Goal: Navigation & Orientation: Understand site structure

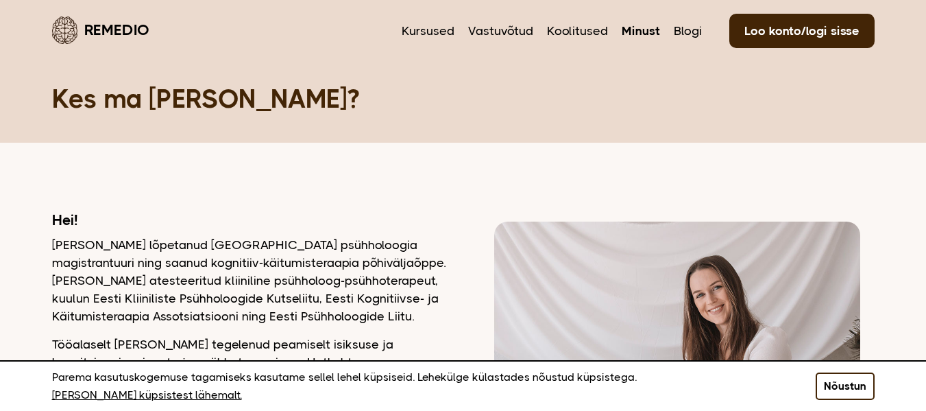
click at [832, 389] on button "Nõustun" at bounding box center [845, 385] width 59 height 27
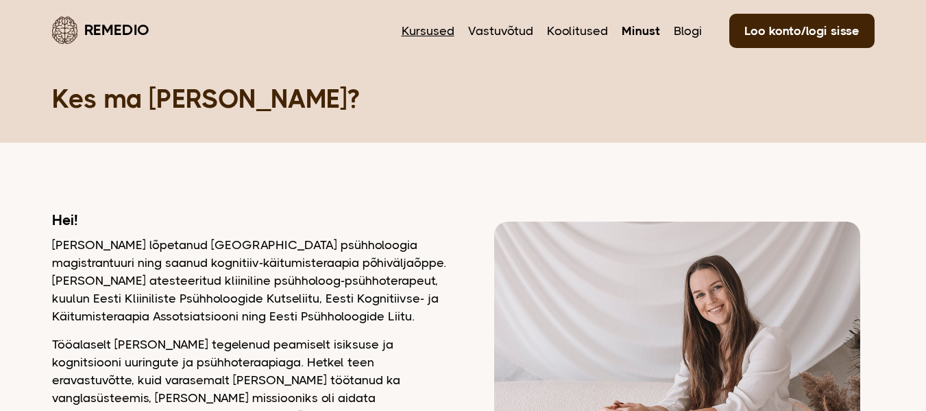
click at [439, 36] on link "Kursused" at bounding box center [428, 31] width 53 height 18
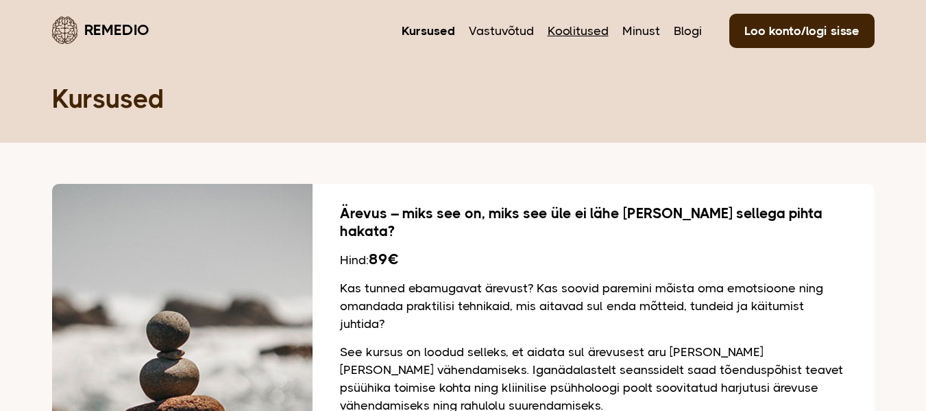
click at [590, 32] on link "Koolitused" at bounding box center [578, 31] width 61 height 18
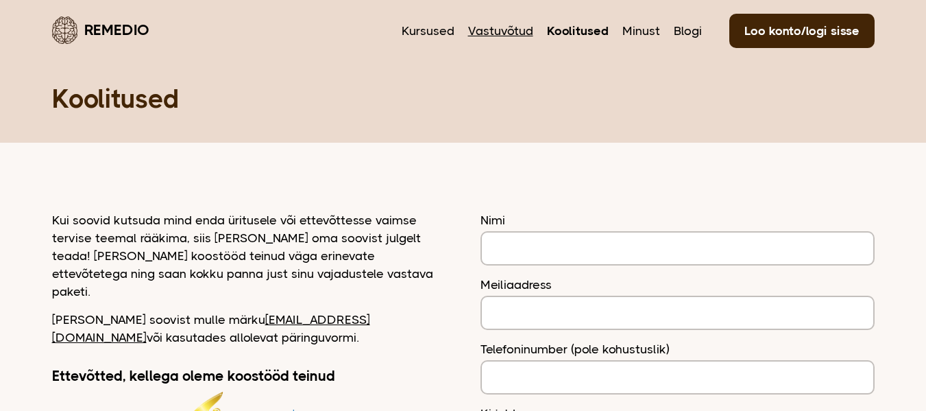
click at [505, 35] on link "Vastuvõtud" at bounding box center [500, 31] width 65 height 18
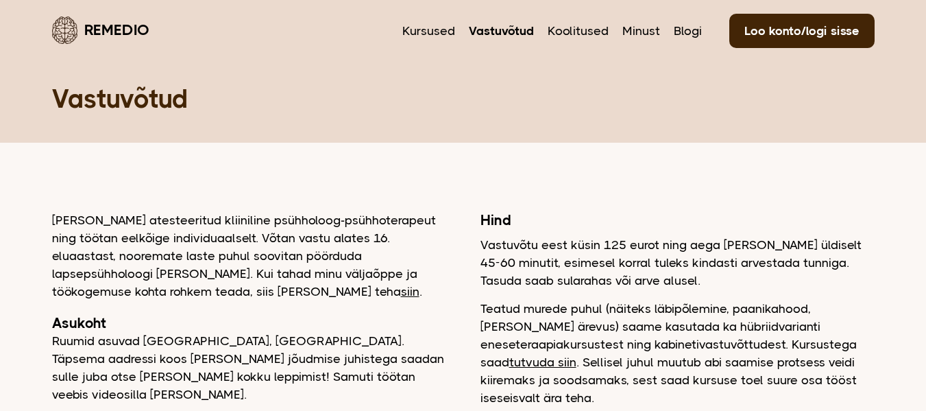
click at [87, 31] on link "Remedio" at bounding box center [100, 30] width 97 height 32
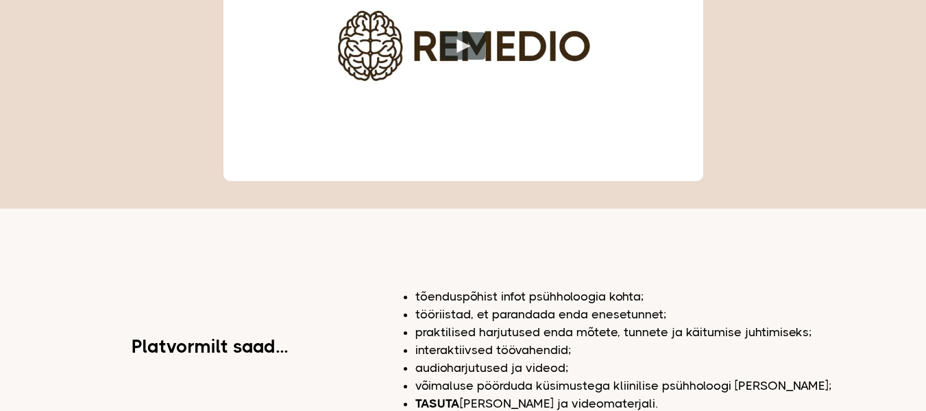
scroll to position [718, 0]
